Goal: Transaction & Acquisition: Obtain resource

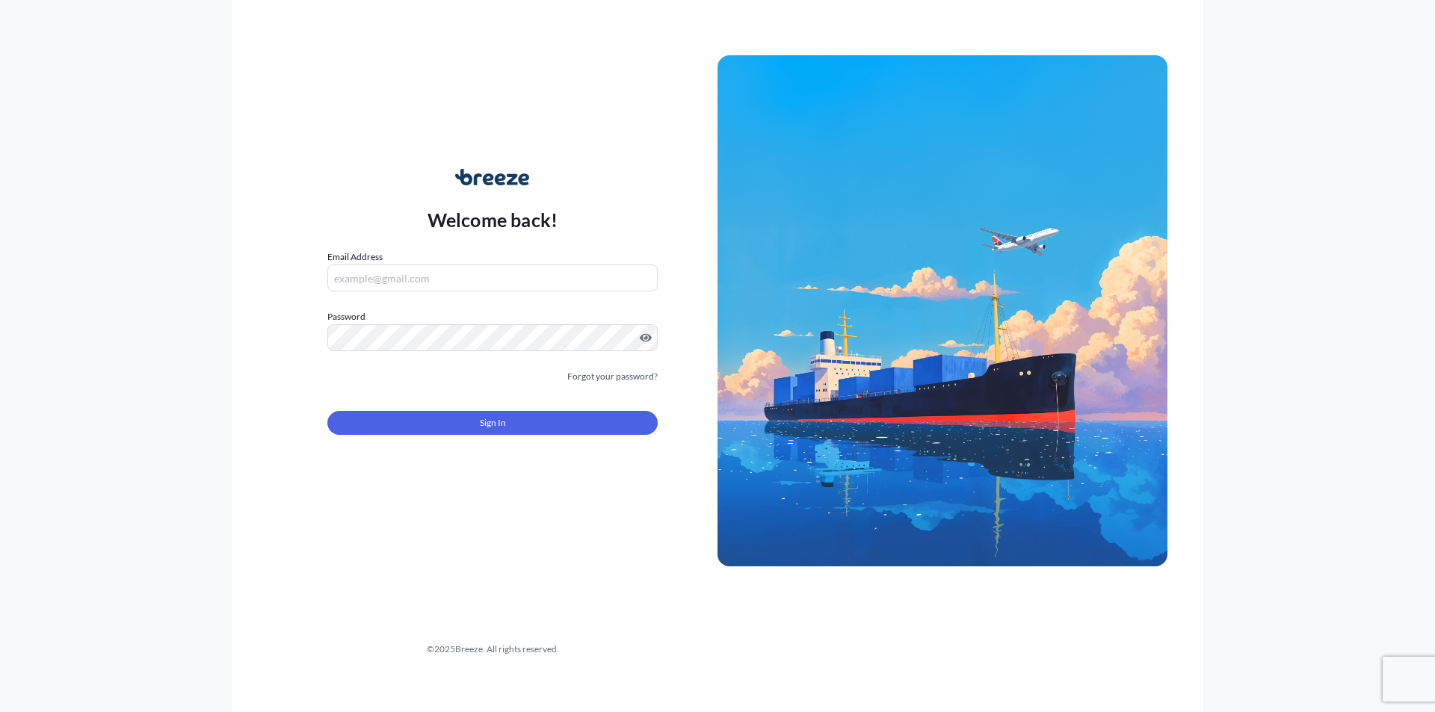
type input "[PERSON_NAME][EMAIL_ADDRESS][PERSON_NAME][DOMAIN_NAME]"
click at [468, 416] on button "Sign In" at bounding box center [492, 423] width 330 height 24
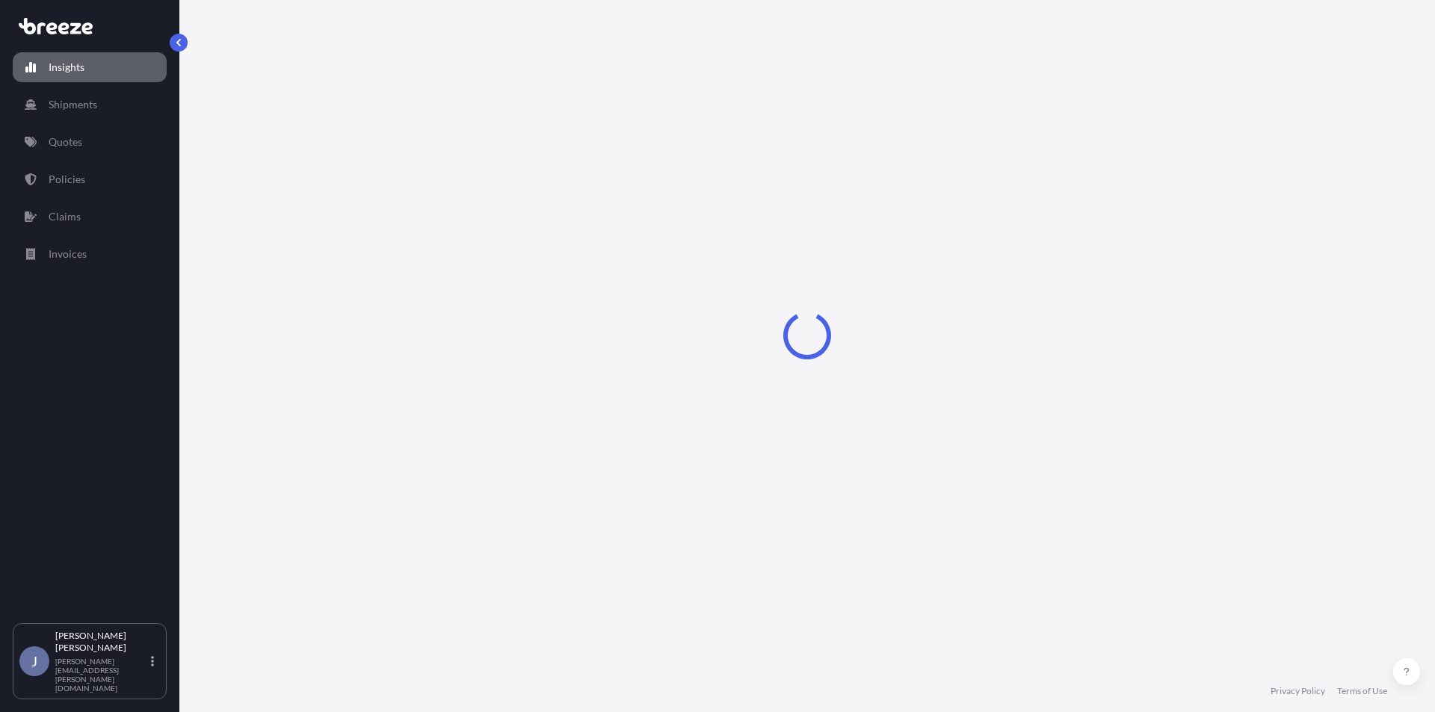
select select "2025"
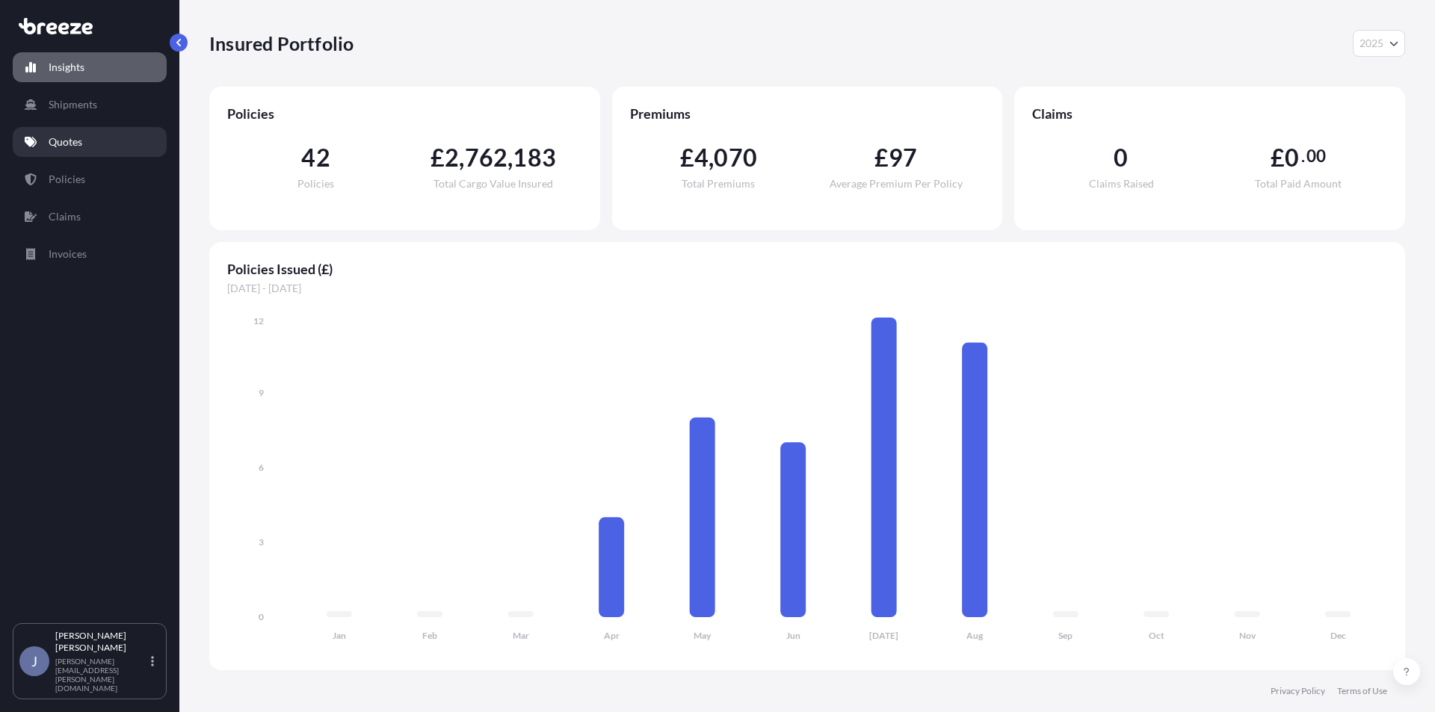
click at [76, 136] on p "Quotes" at bounding box center [66, 142] width 34 height 15
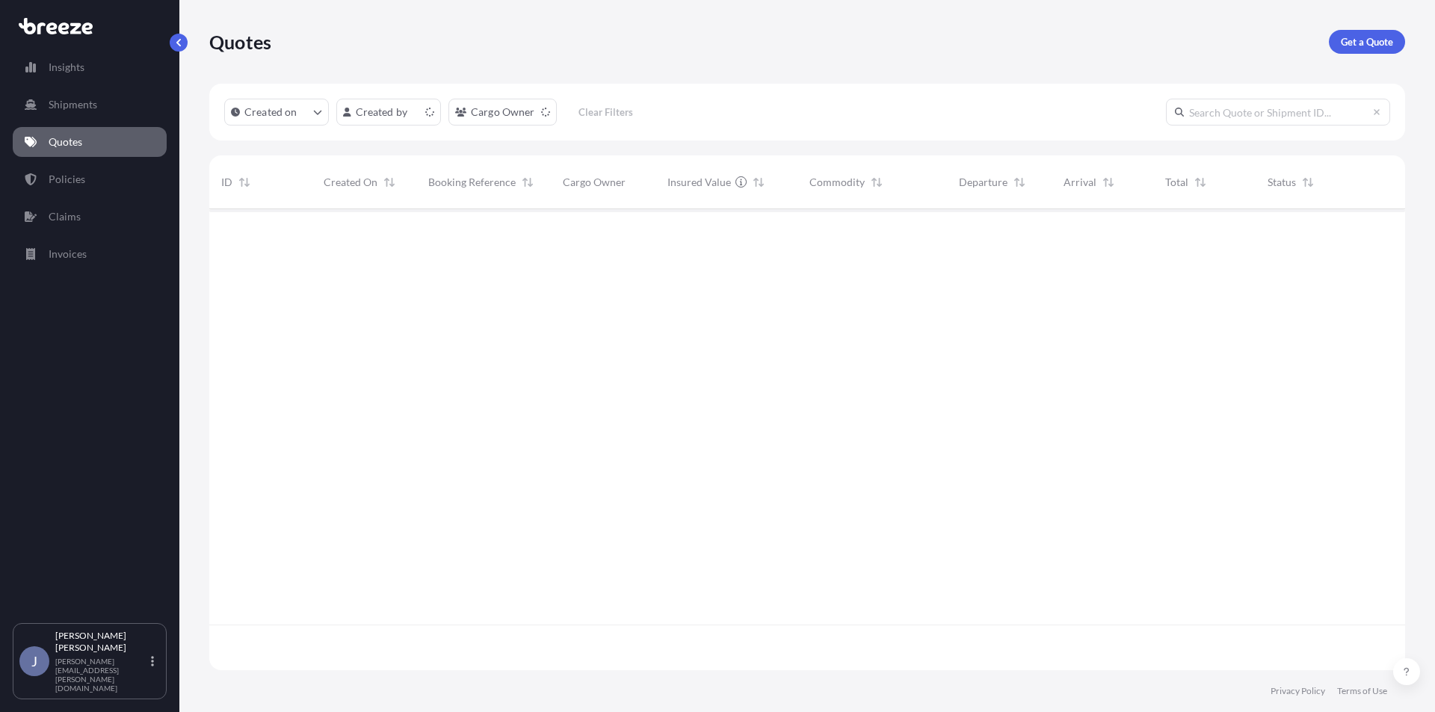
scroll to position [458, 1184]
click at [1356, 35] on p "Get a Quote" at bounding box center [1367, 41] width 52 height 15
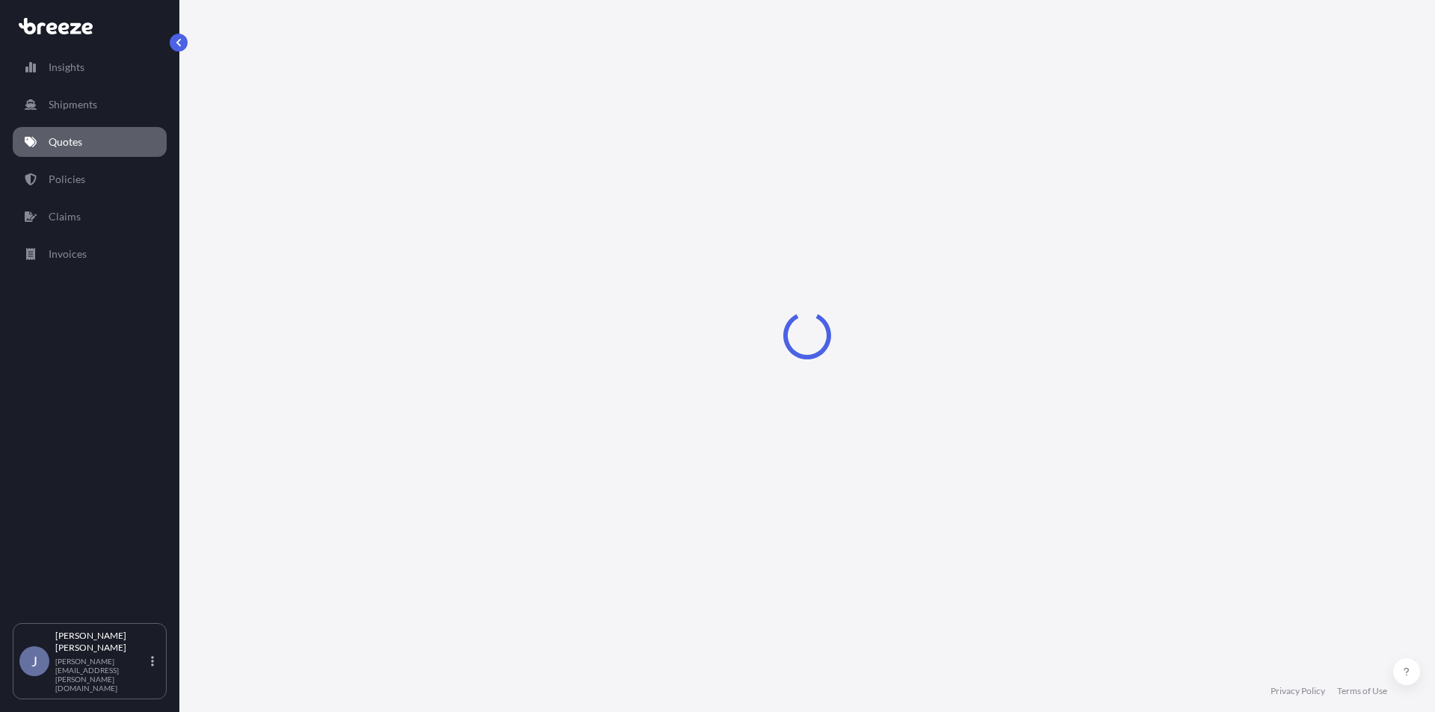
select select "Road"
select select "Sea"
select select "1"
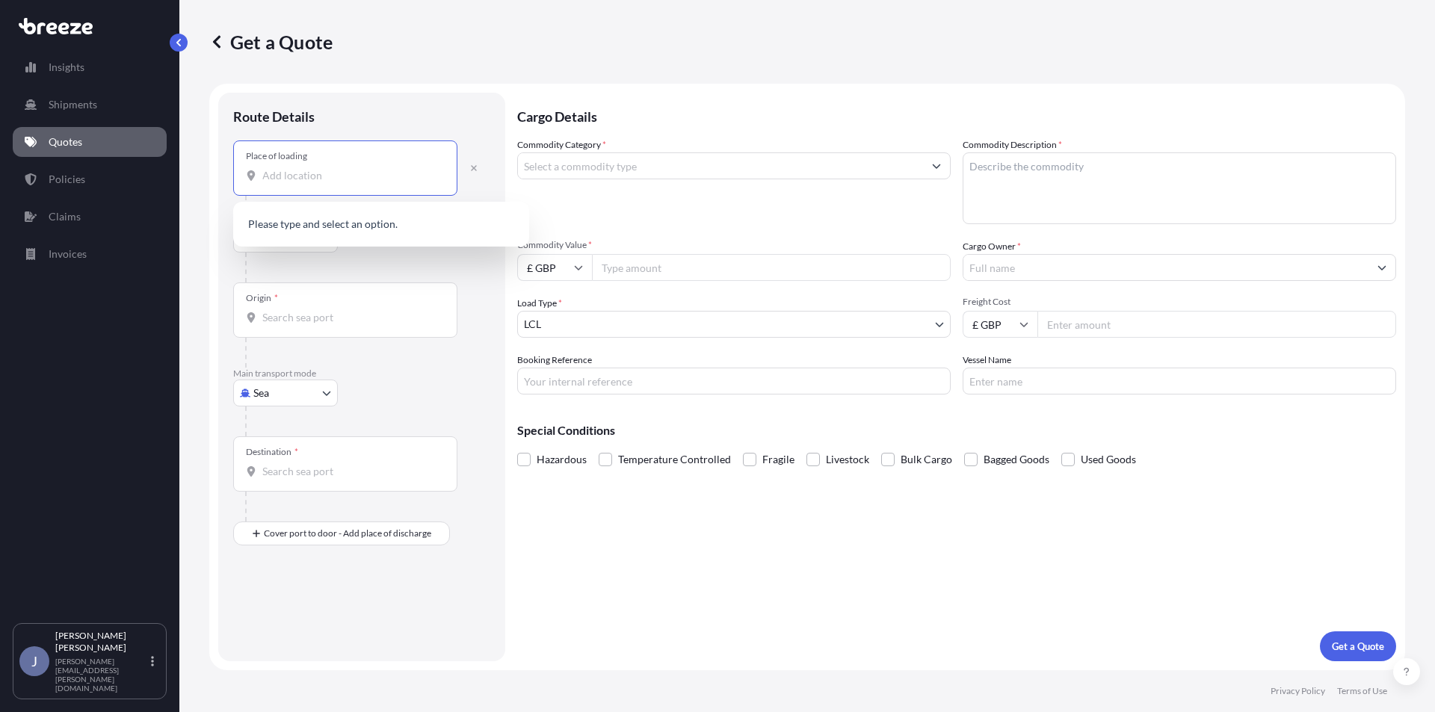
click at [318, 171] on input "Place of loading" at bounding box center [350, 175] width 176 height 15
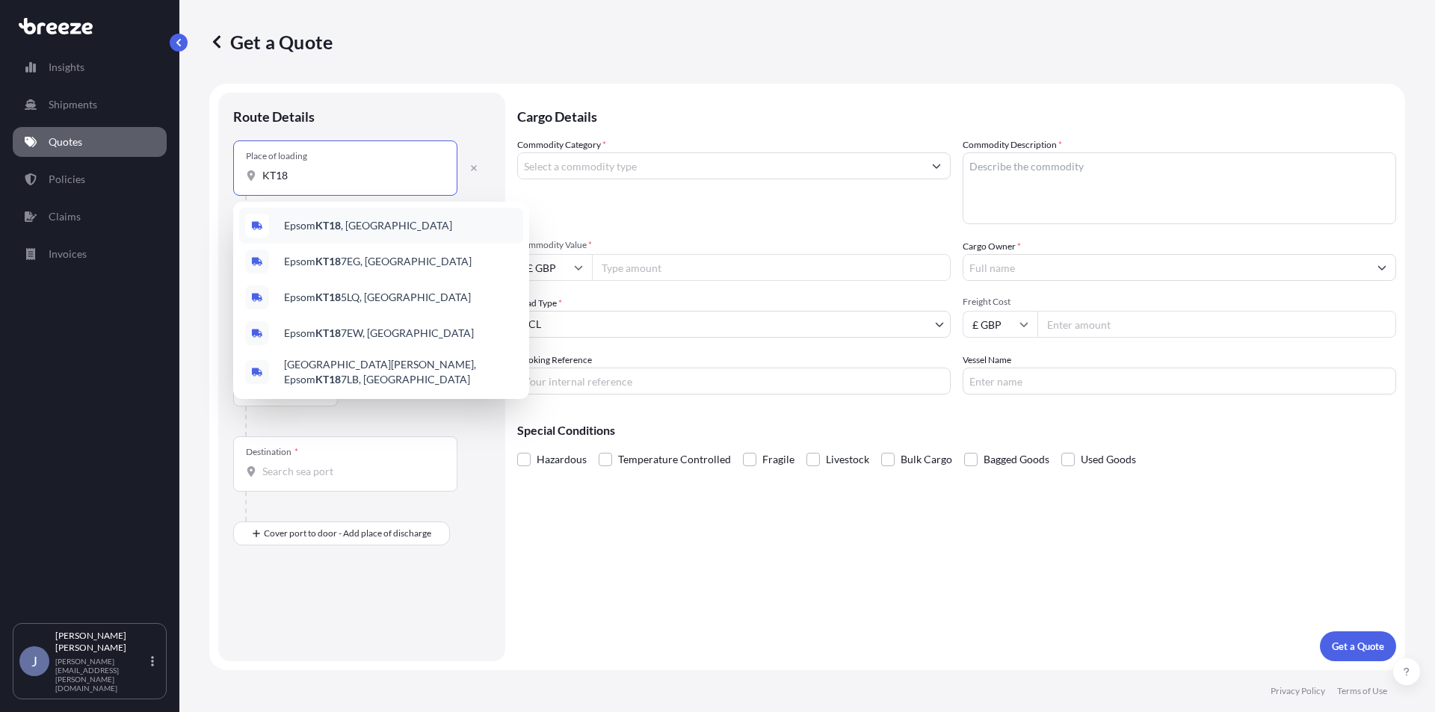
click at [374, 224] on div "Epsom KT18 , [GEOGRAPHIC_DATA]" at bounding box center [381, 226] width 284 height 36
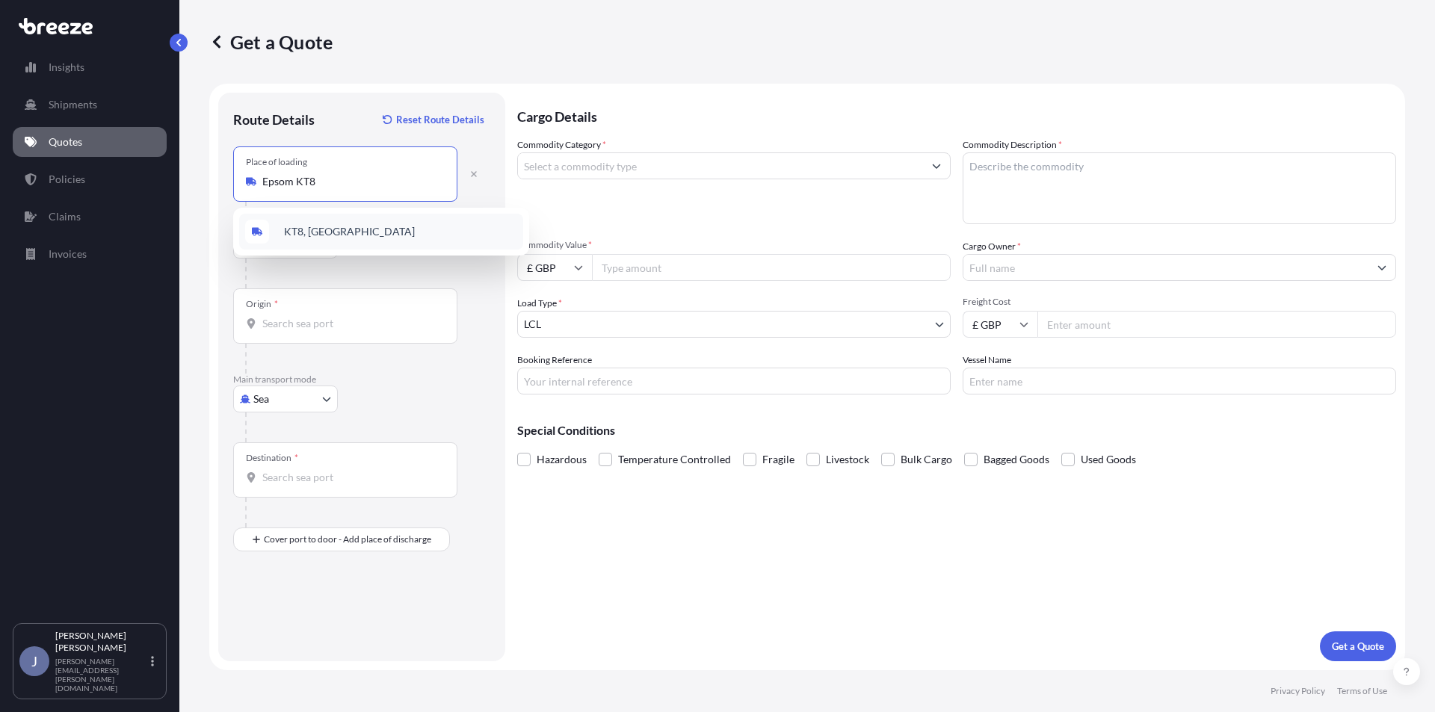
click at [324, 227] on div "KT8, [GEOGRAPHIC_DATA]" at bounding box center [381, 232] width 284 height 36
type input "KT8, [GEOGRAPHIC_DATA]"
click at [315, 244] on body "2 options available. 0 options available. 5 options available. 0 options availa…" at bounding box center [717, 356] width 1435 height 712
click at [318, 330] on input "Origin *" at bounding box center [350, 323] width 176 height 15
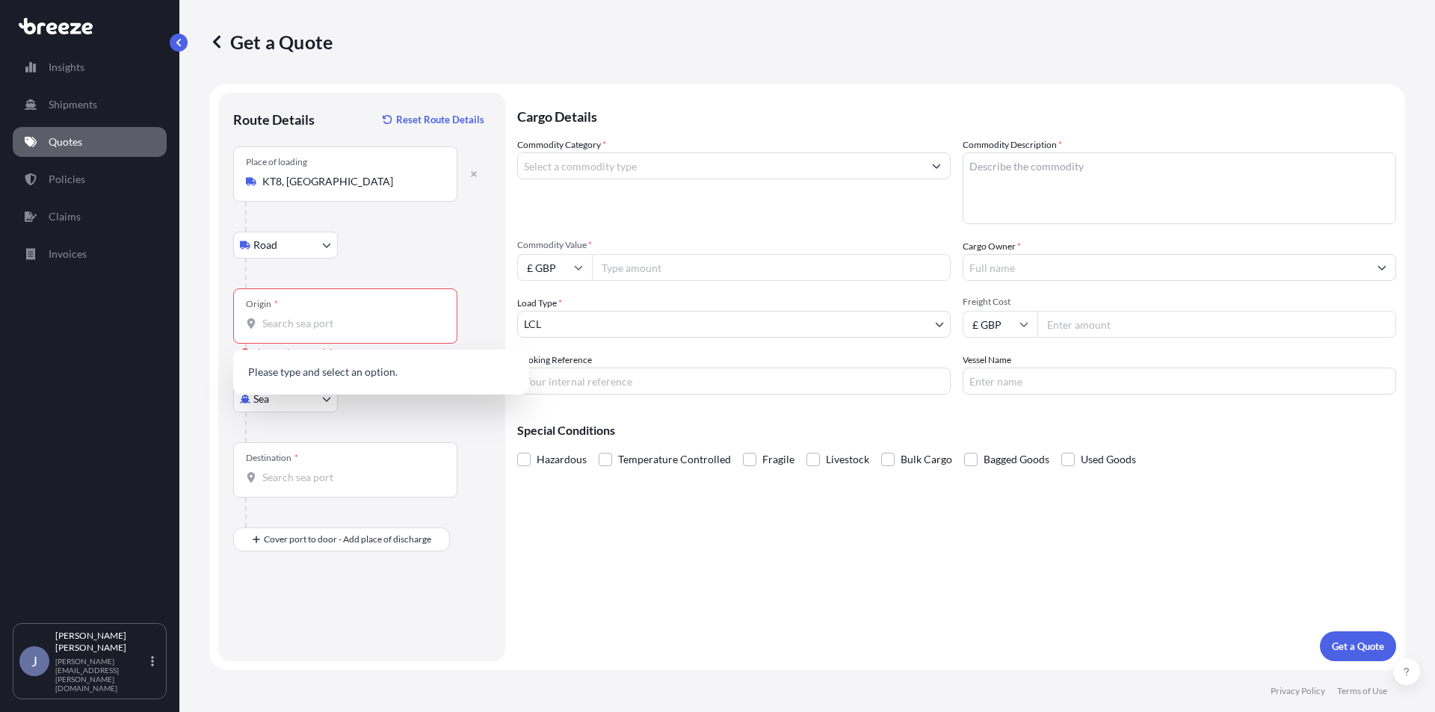
click at [401, 228] on div at bounding box center [367, 217] width 245 height 30
click at [294, 330] on input "Origin * Please select an origin" at bounding box center [350, 323] width 176 height 15
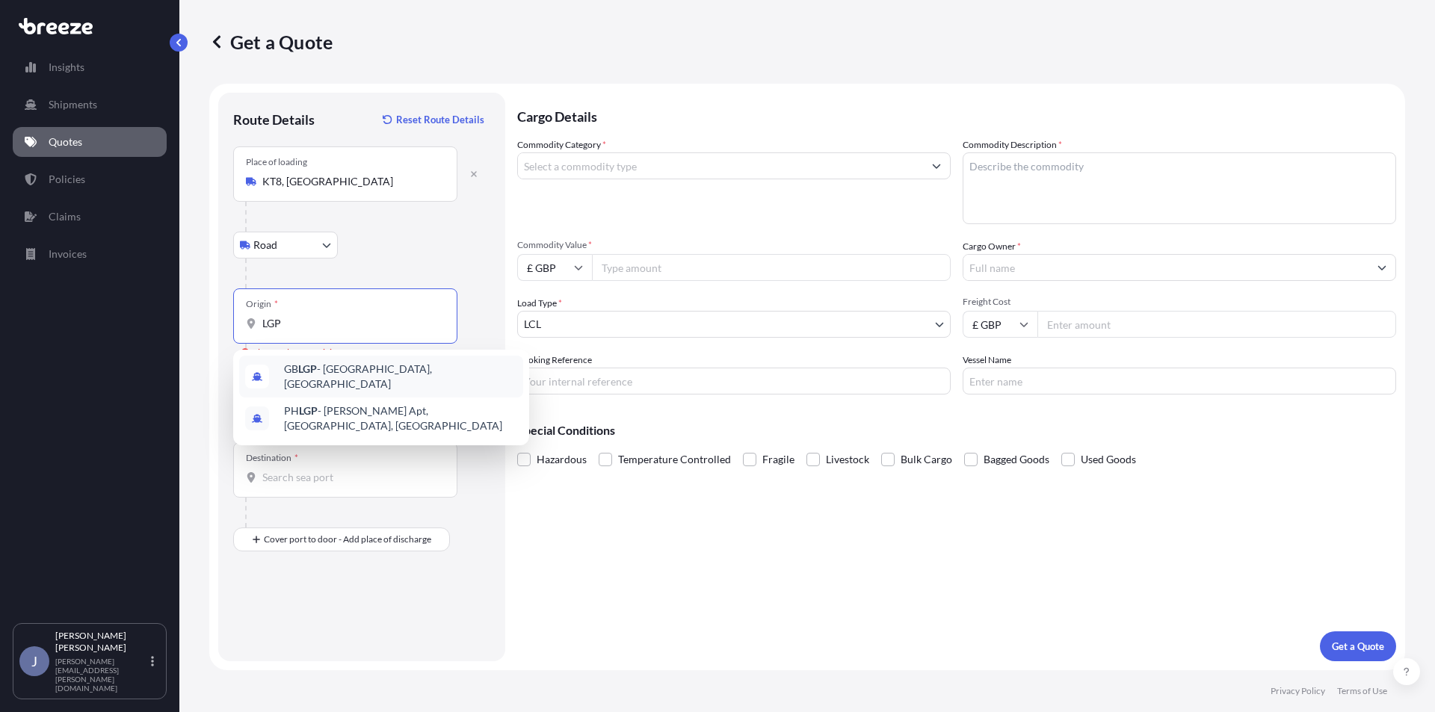
click at [333, 374] on span "GB LGP - [GEOGRAPHIC_DATA], [GEOGRAPHIC_DATA]" at bounding box center [400, 377] width 233 height 30
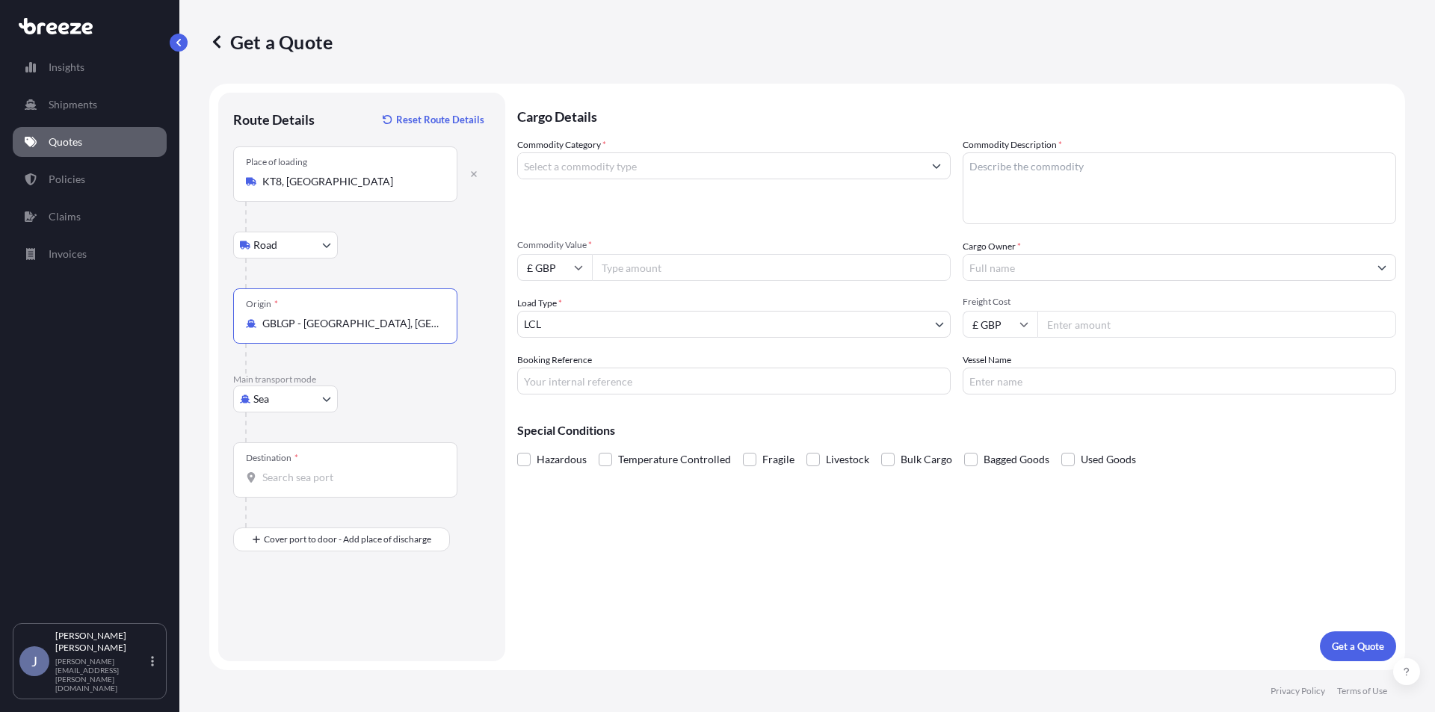
type input "GBLGP - [GEOGRAPHIC_DATA], [GEOGRAPHIC_DATA]"
click at [312, 481] on input "Destination *" at bounding box center [350, 477] width 176 height 15
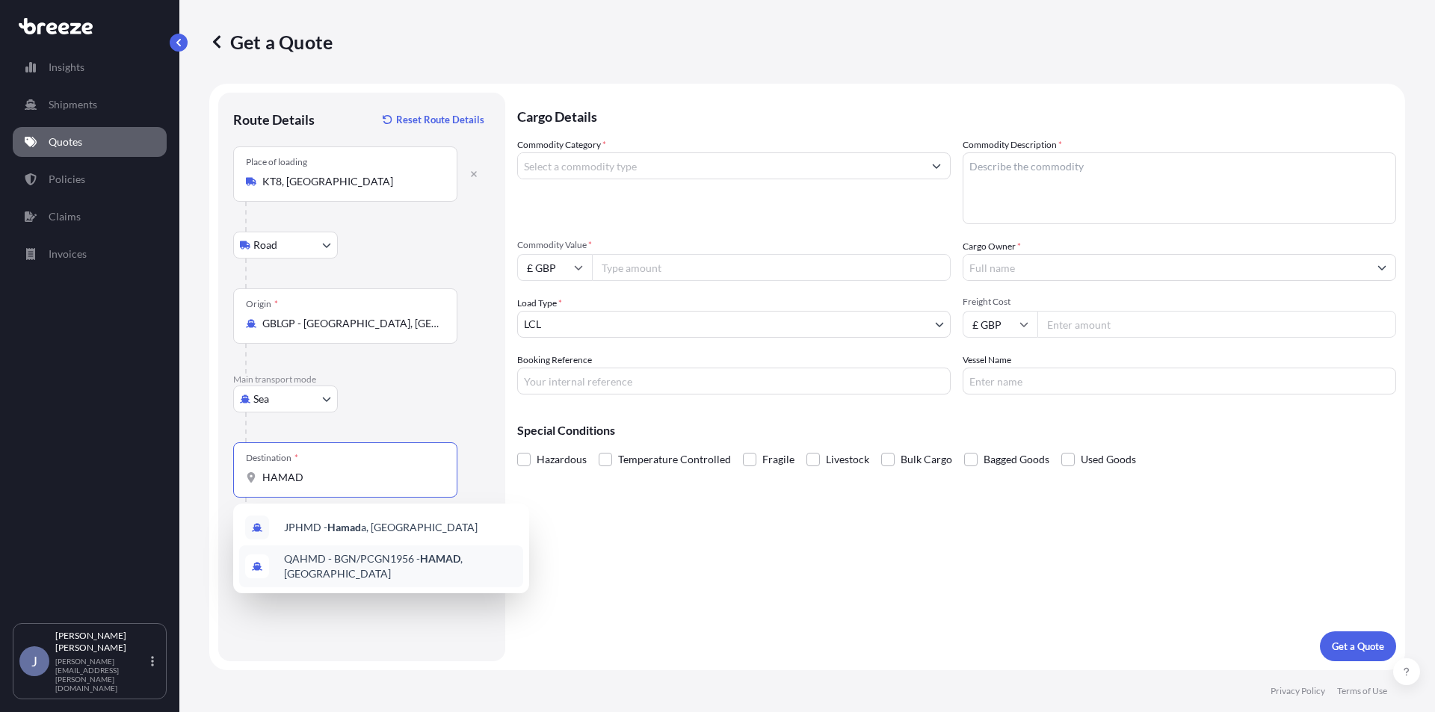
click at [407, 562] on span "QAHMD - BGN/PCGN1956 - HAMAD , [GEOGRAPHIC_DATA]" at bounding box center [400, 567] width 233 height 30
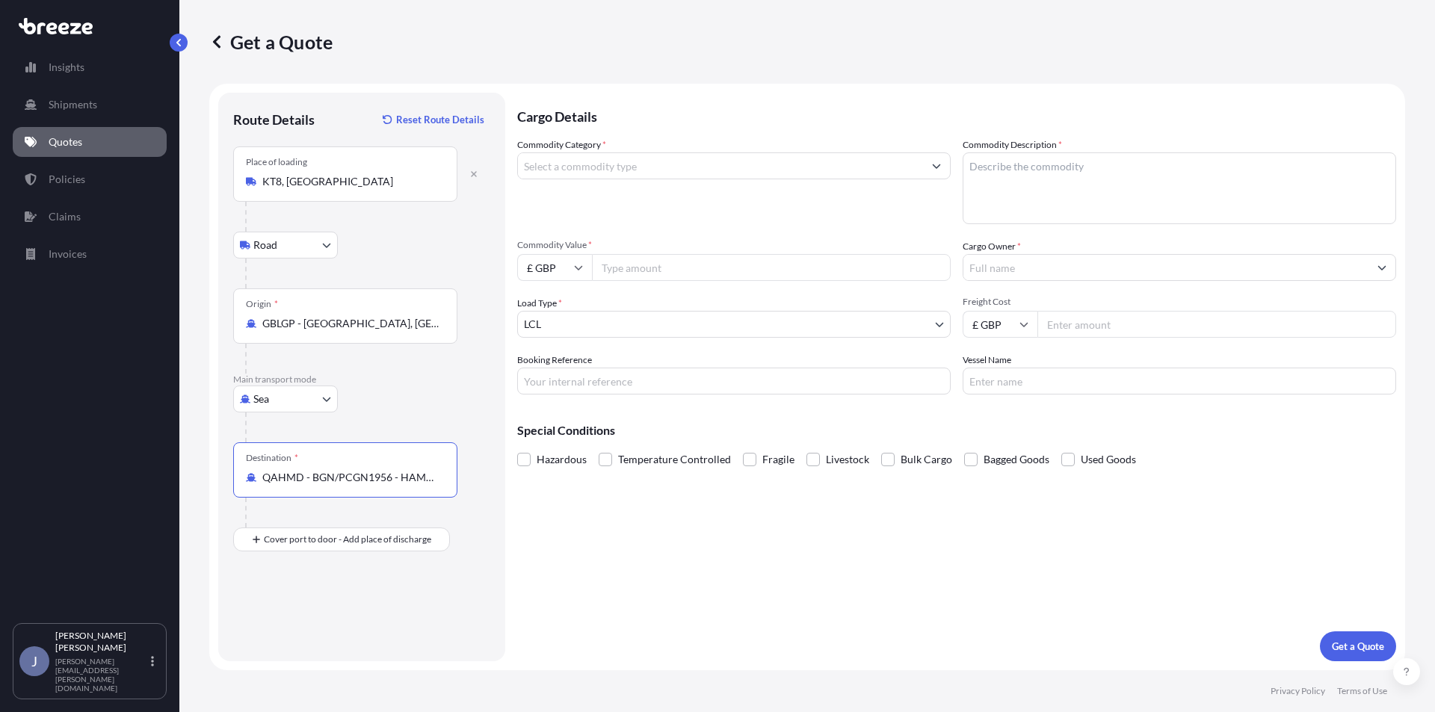
type input "QAHMD - BGN/PCGN1956 - HAMAD, [GEOGRAPHIC_DATA]"
click at [833, 160] on input "Commodity Category *" at bounding box center [720, 165] width 405 height 27
type input "Marble/Granite in Tiles"
click at [726, 268] on input "Commodity Value *" at bounding box center [771, 267] width 359 height 27
type input "18000"
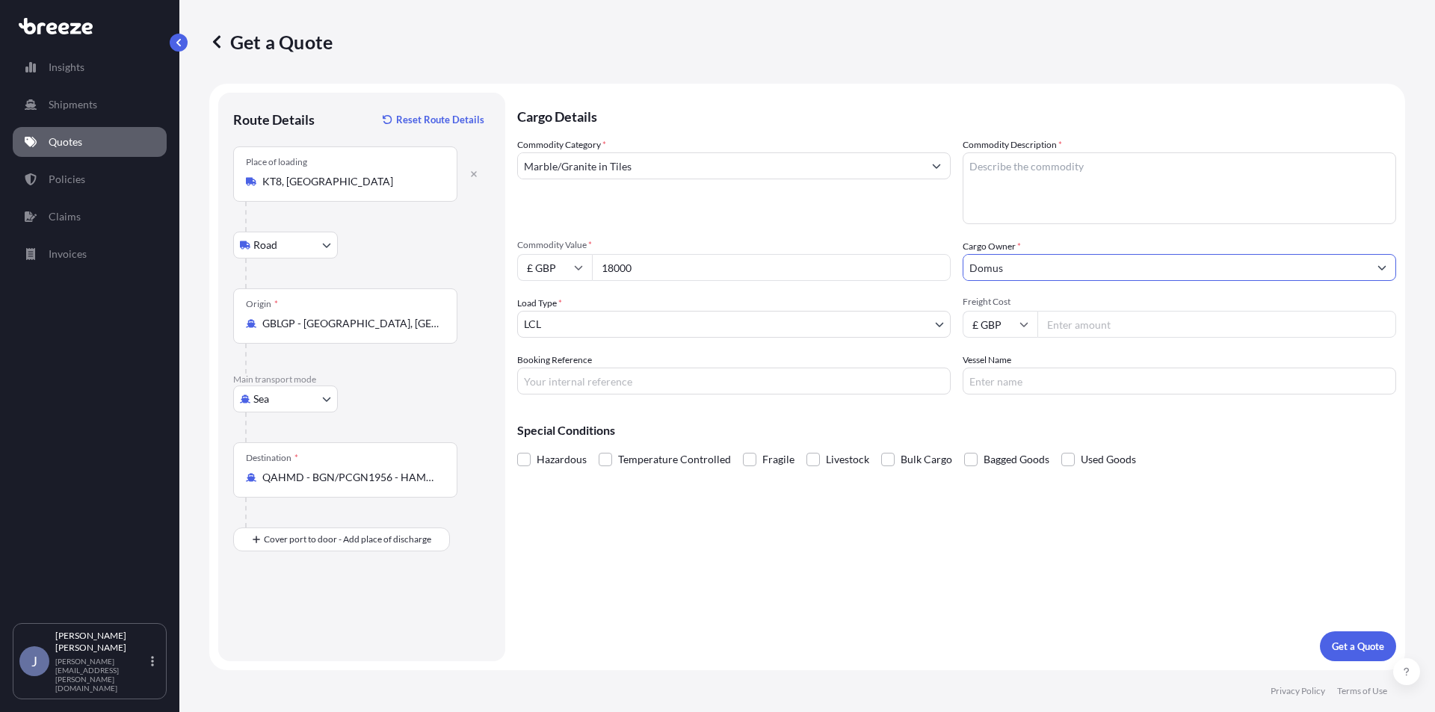
click at [1173, 278] on input "Domus" at bounding box center [1165, 267] width 405 height 27
click at [1046, 265] on input "Domus" at bounding box center [1165, 267] width 405 height 27
type input "Domus"
click at [1085, 321] on input "Freight Cost" at bounding box center [1216, 324] width 359 height 27
type input "217.40"
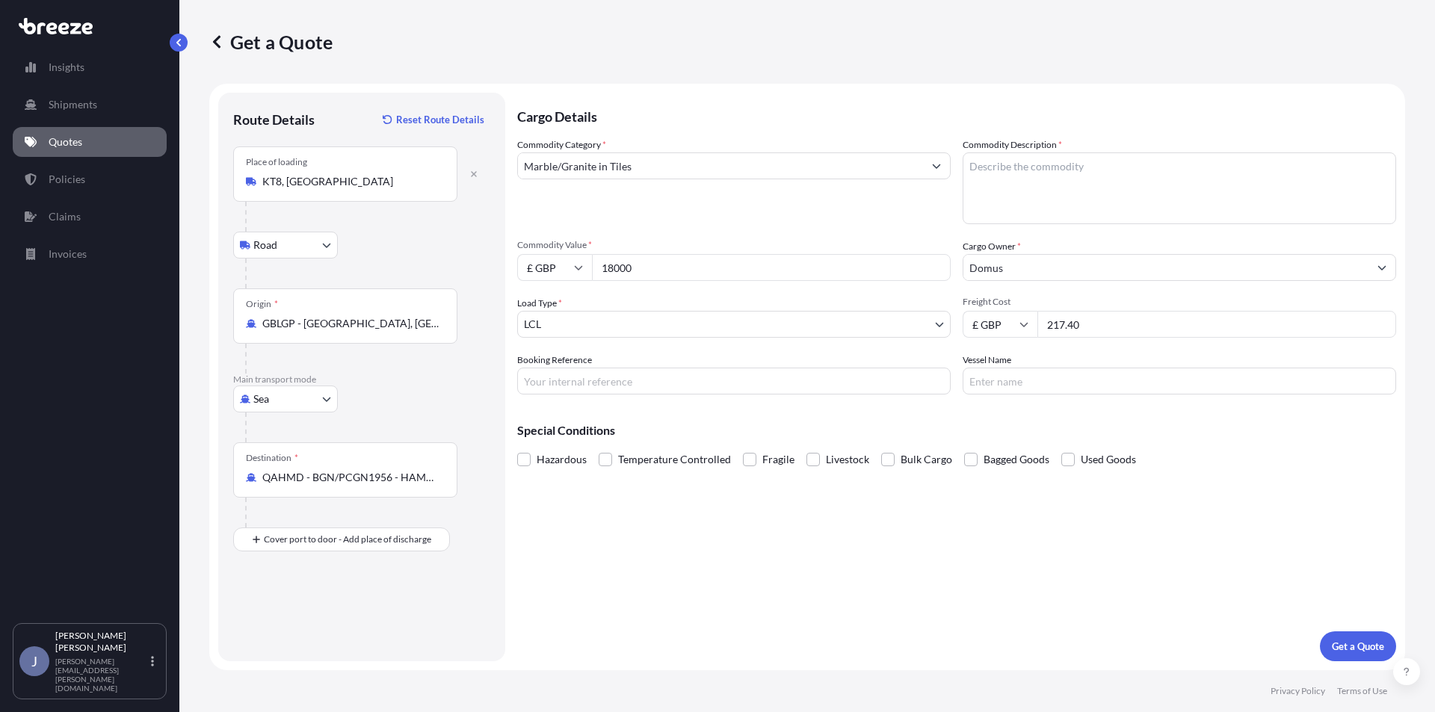
click at [1090, 383] on input "Vessel Name" at bounding box center [1179, 381] width 433 height 27
paste input "SAVANNAH EXPRESS 535E Closes: [DATE] 16:00 ETS: [DATE] ETA: [DATE] Ex: [GEOGRAP…"
type input "SAVANNAH EXPRESS 535E Closes: [DATE] 16:00 ETS: [DATE] ETA: [DATE] Ex: [GEOGRAP…"
drag, startPoint x: 1390, startPoint y: 387, endPoint x: 545, endPoint y: 388, distance: 845.2
click at [545, 388] on div "Commodity Category * Marble/Granite in Tiles Commodity Description * Commodity …" at bounding box center [956, 266] width 879 height 257
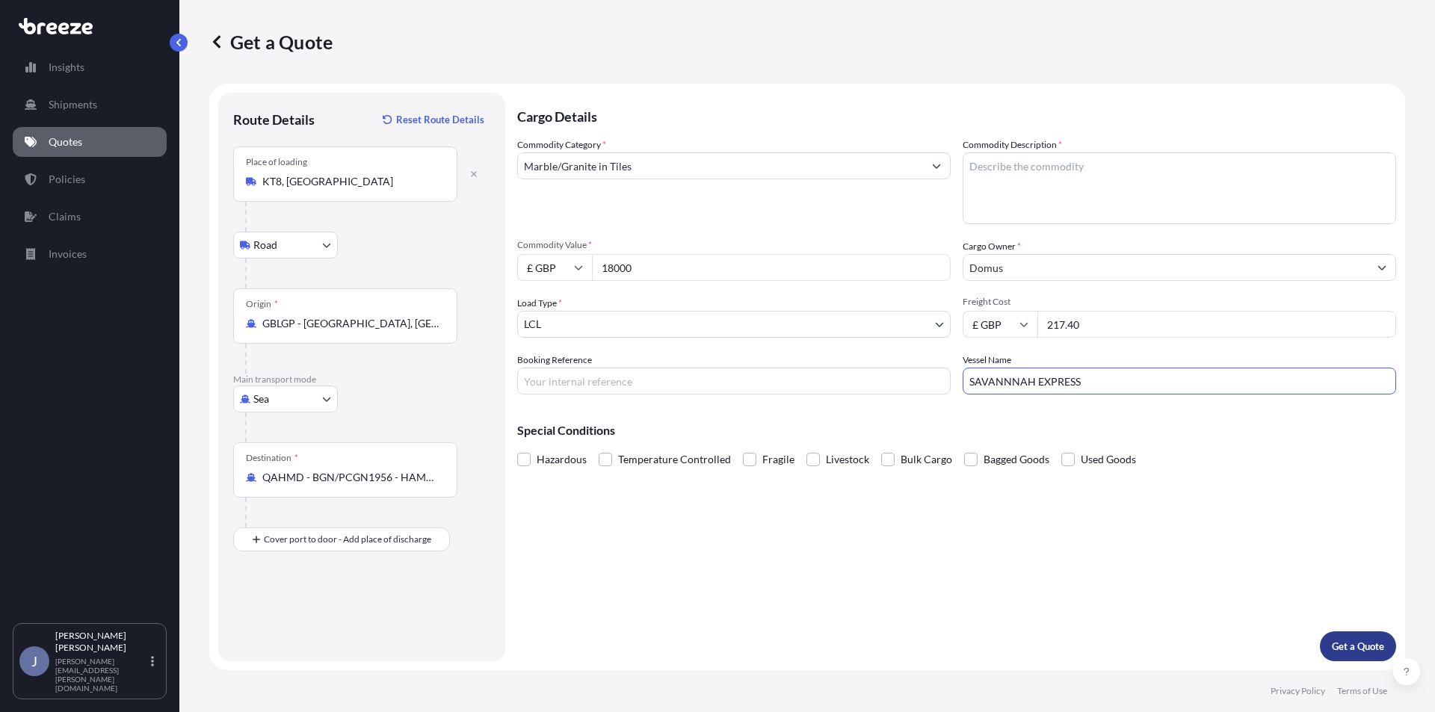
type input "SAVANNNAH EXPRESS"
click at [1347, 638] on button "Get a Quote" at bounding box center [1358, 646] width 76 height 30
click at [1164, 173] on textarea "Commodity Description *" at bounding box center [1179, 188] width 433 height 72
type textarea "T"
type textarea "I"
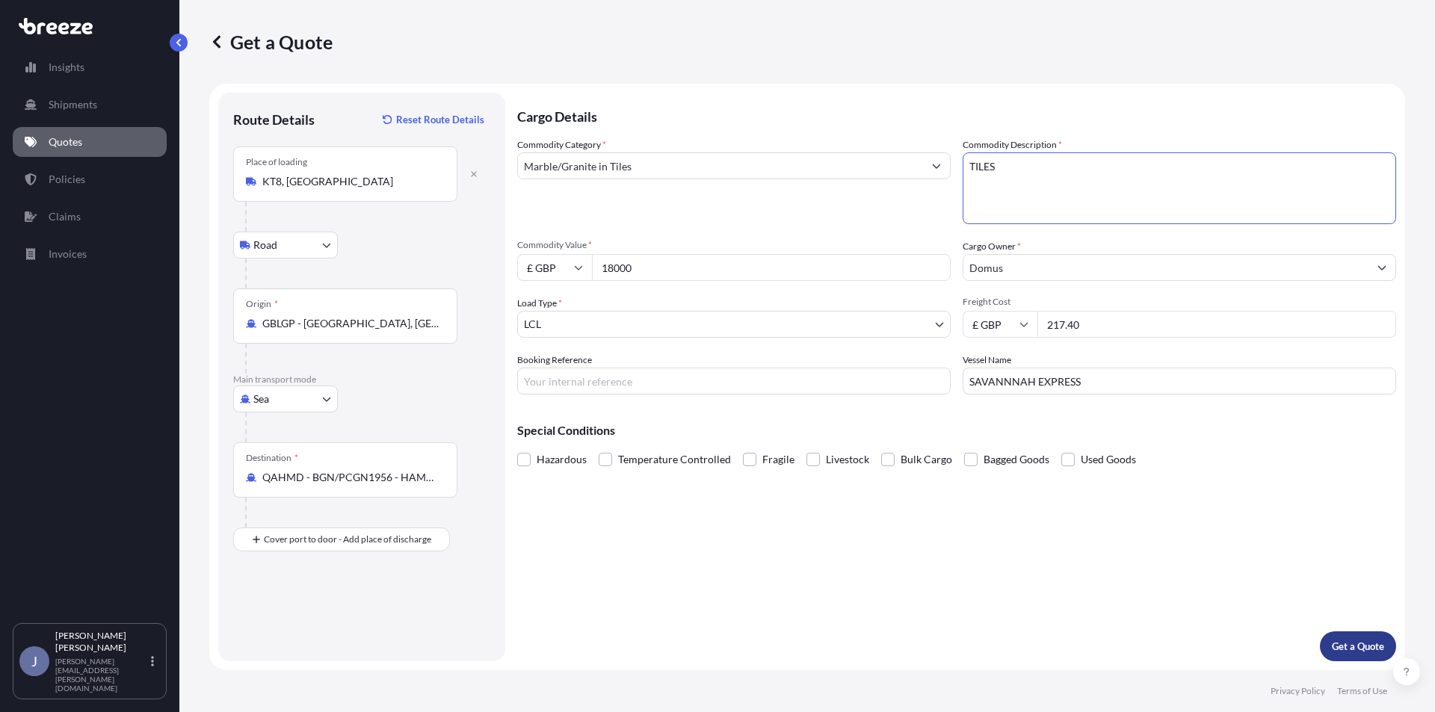
type textarea "TILES"
click at [1347, 641] on p "Get a Quote" at bounding box center [1358, 646] width 52 height 15
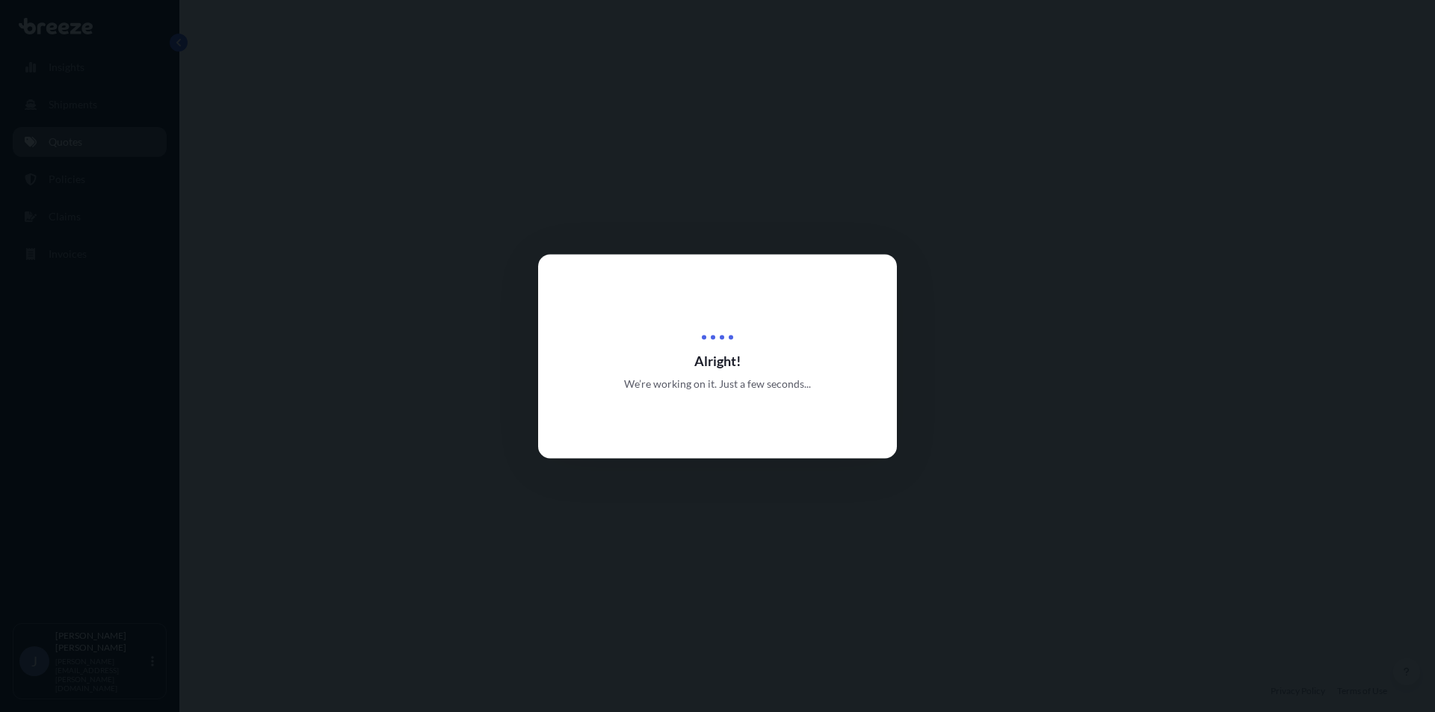
select select "Road"
select select "Sea"
select select "1"
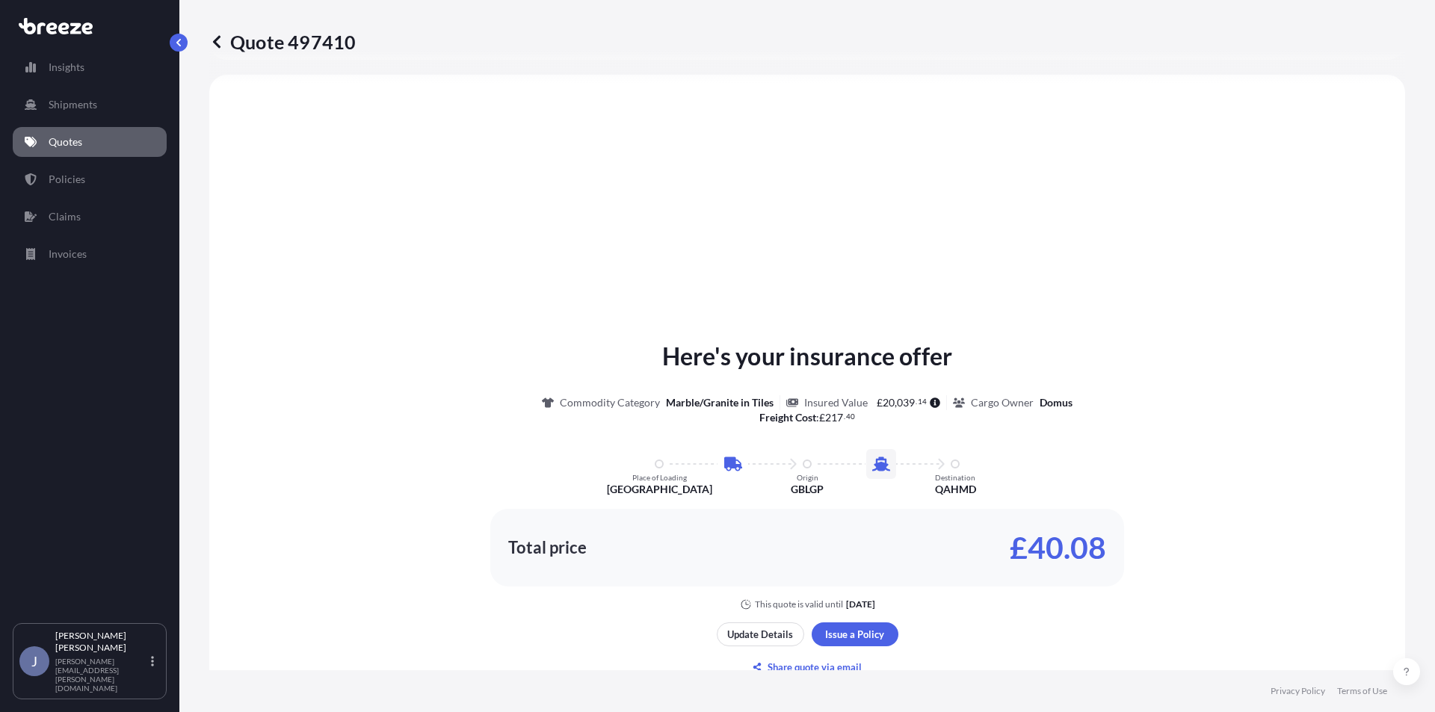
scroll to position [734, 0]
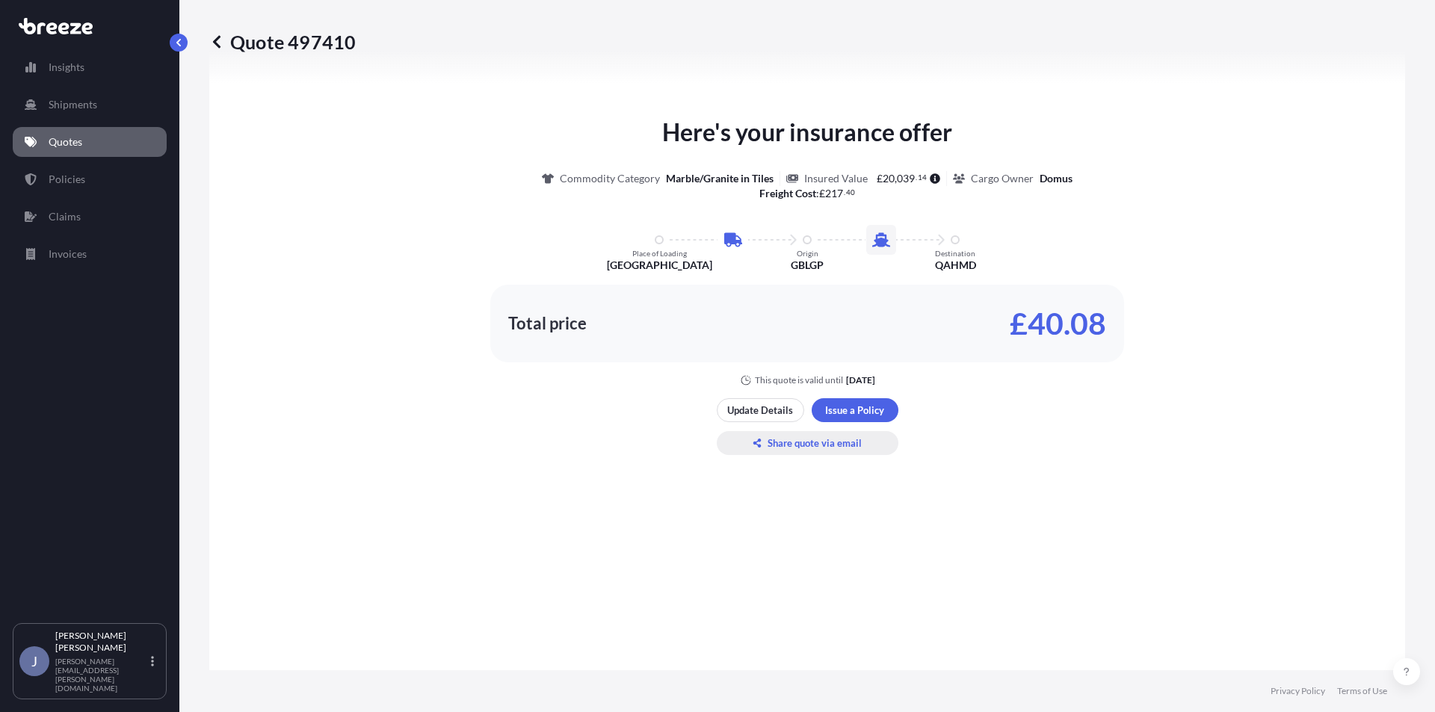
click at [798, 446] on p "Share quote via email" at bounding box center [814, 443] width 94 height 15
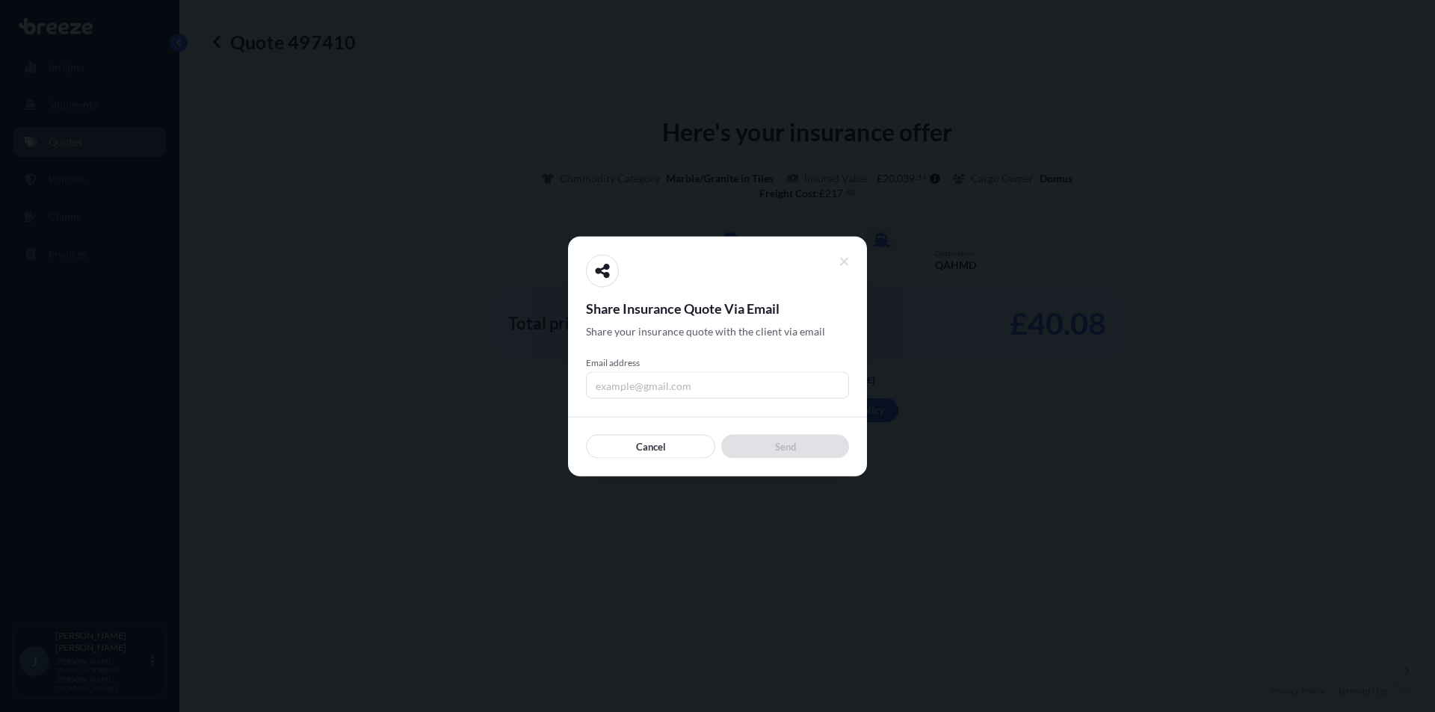
click at [704, 386] on input "Email address" at bounding box center [717, 384] width 263 height 27
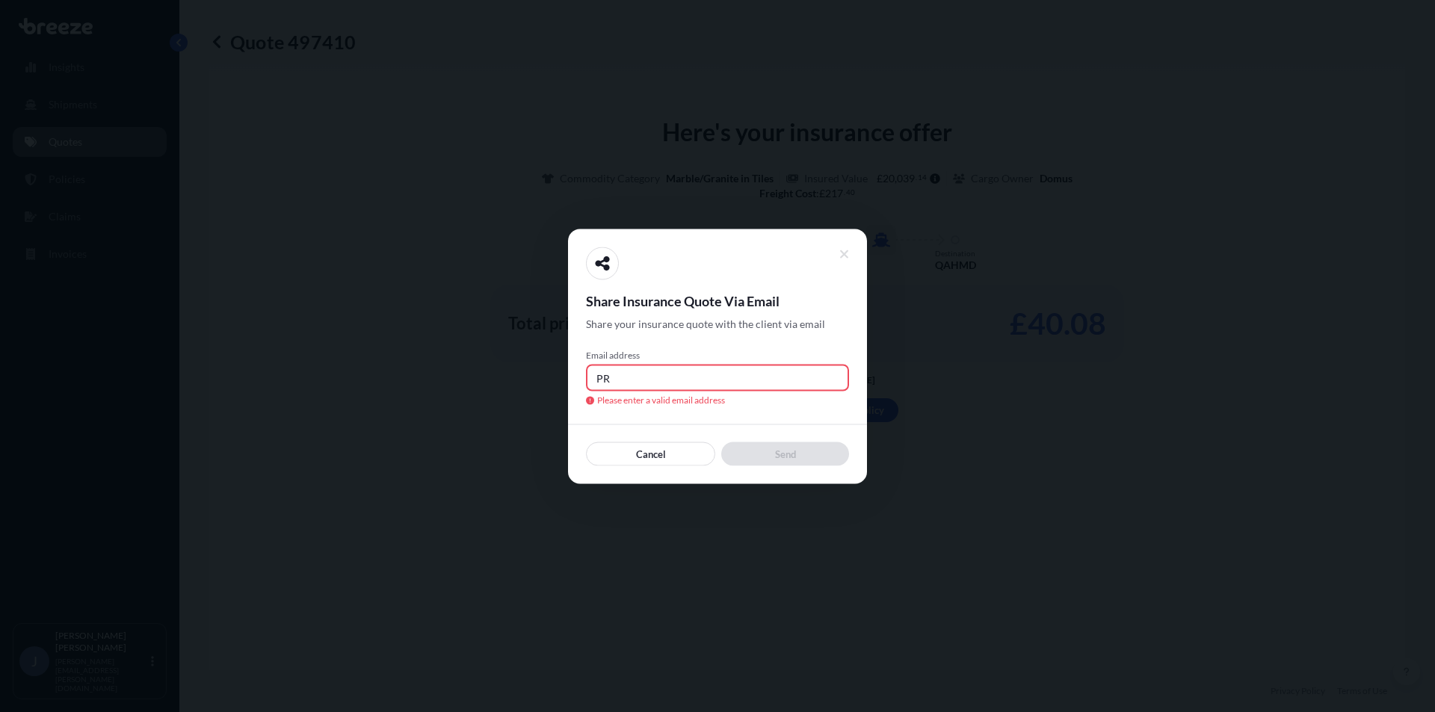
type input "P"
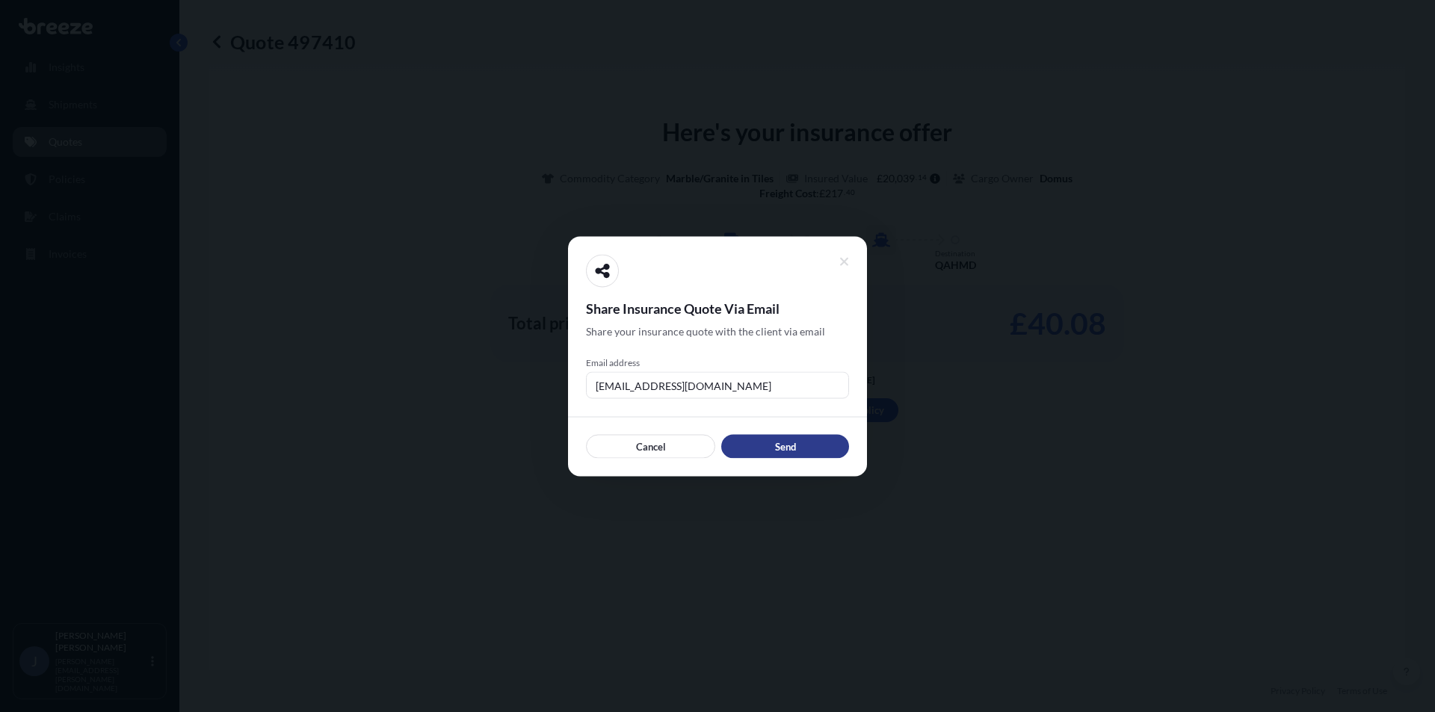
type input "[EMAIL_ADDRESS][DOMAIN_NAME]"
